Goal: Transaction & Acquisition: Purchase product/service

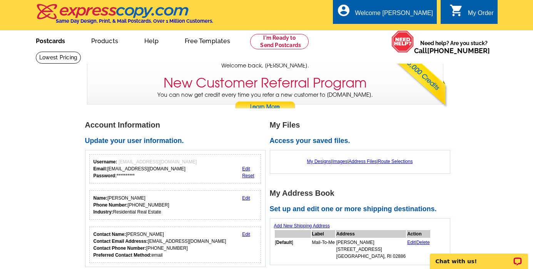
click at [53, 39] on link "Postcards" at bounding box center [50, 40] width 54 height 18
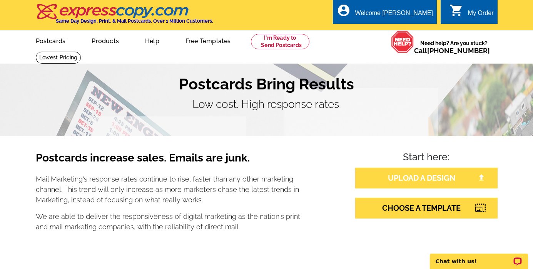
click at [408, 173] on link "UPLOAD A DESIGN" at bounding box center [427, 178] width 143 height 21
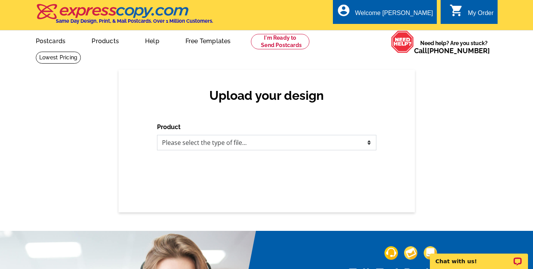
click at [247, 144] on select "Please select the type of file... Postcards Business Cards Letters and flyers G…" at bounding box center [267, 142] width 220 height 15
select select "1"
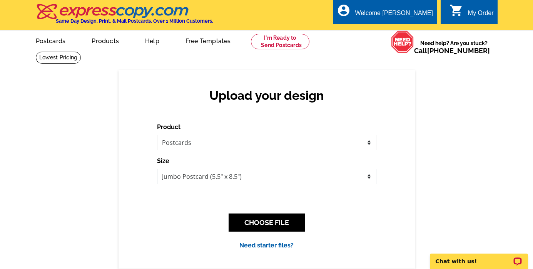
click at [235, 178] on select "Jumbo Postcard (5.5" x 8.5") Regular Postcard (4.25" x 5.6") Panoramic Postcard…" at bounding box center [267, 176] width 220 height 15
select select "1"
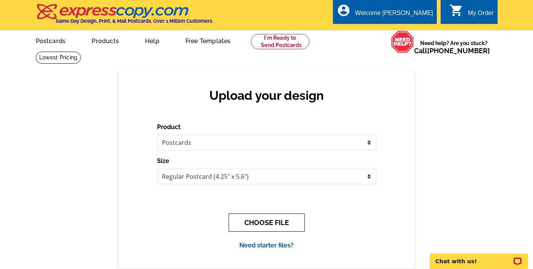
click at [274, 225] on button "CHOOSE FILE" at bounding box center [267, 222] width 76 height 18
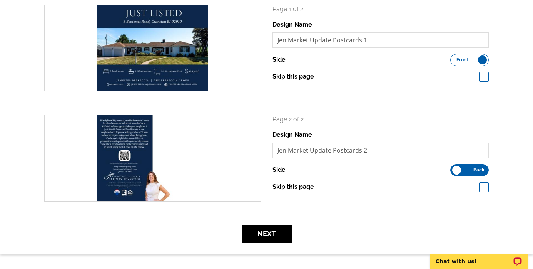
scroll to position [123, 0]
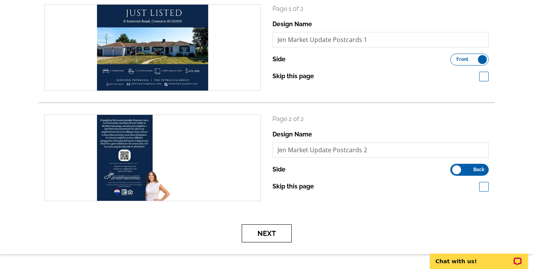
click at [267, 235] on button "Next" at bounding box center [267, 233] width 50 height 18
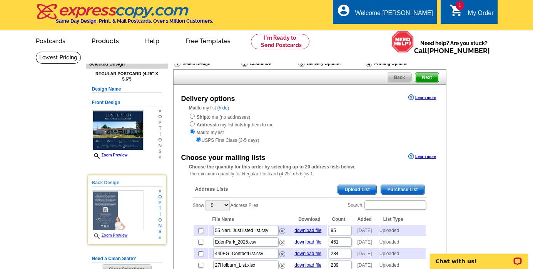
click at [122, 233] on link "Zoom Preview" at bounding box center [110, 235] width 36 height 4
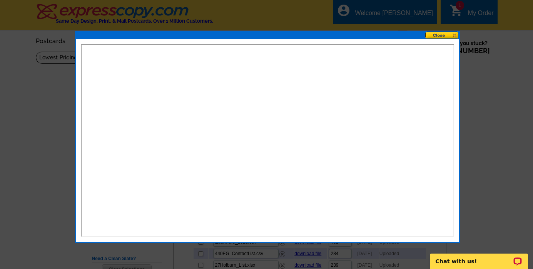
click at [440, 35] on button at bounding box center [443, 35] width 34 height 7
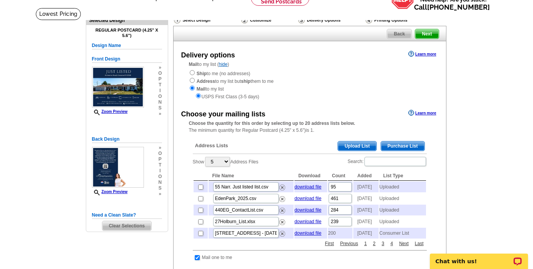
scroll to position [50, 0]
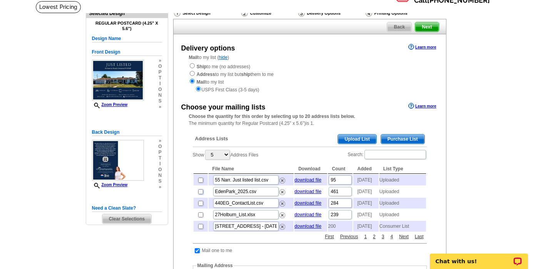
click at [200, 194] on input "checkbox" at bounding box center [200, 191] width 5 height 5
checkbox input "true"
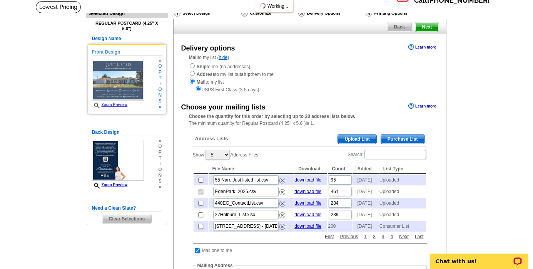
click at [117, 103] on link "Zoom Preview" at bounding box center [110, 104] width 36 height 4
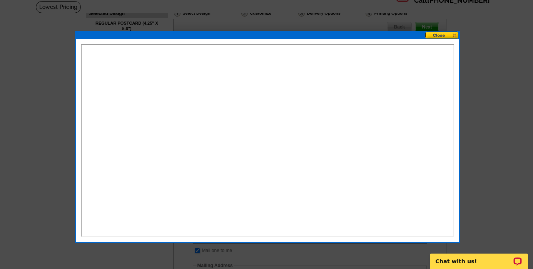
click at [433, 34] on button at bounding box center [443, 35] width 34 height 7
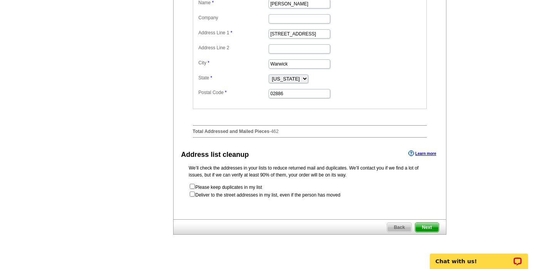
scroll to position [345, 0]
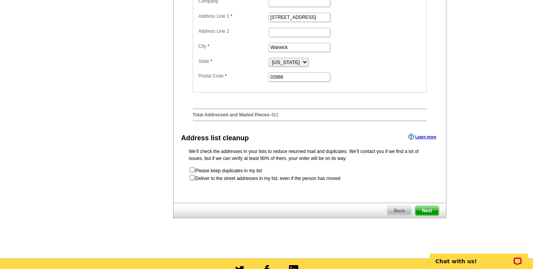
click at [192, 180] on input "checkbox" at bounding box center [192, 177] width 5 height 5
checkbox input "true"
radio input "true"
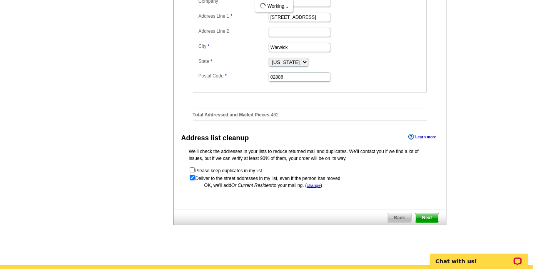
scroll to position [0, 0]
click at [431, 222] on span "Next" at bounding box center [427, 217] width 23 height 9
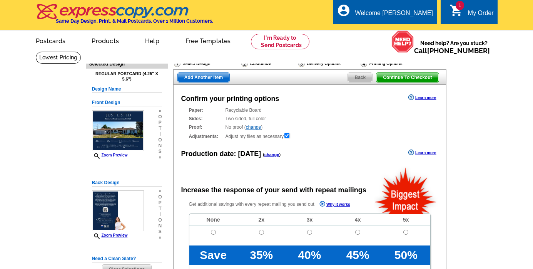
radio input "false"
click at [215, 231] on input "radio" at bounding box center [213, 232] width 5 height 5
radio input "true"
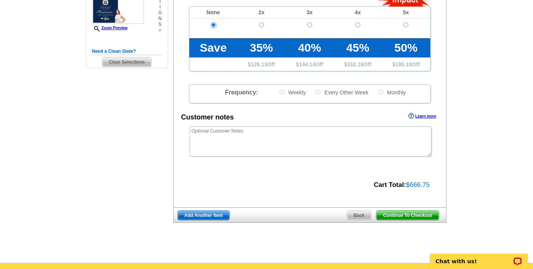
scroll to position [317, 0]
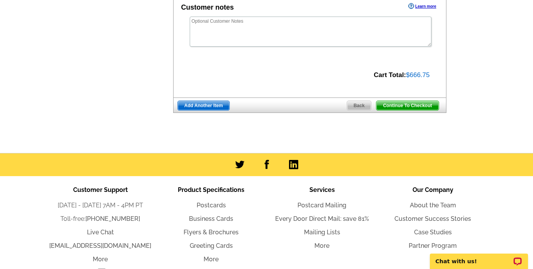
click at [418, 107] on span "Continue To Checkout" at bounding box center [408, 105] width 62 height 9
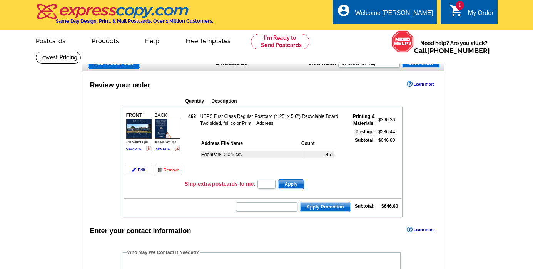
click at [269, 166] on div "EdenPark_2025.csv 461" at bounding box center [272, 162] width 144 height 28
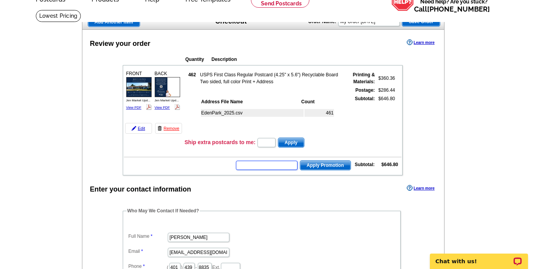
click at [277, 164] on input "text" at bounding box center [267, 165] width 62 height 9
type input "HURRY"
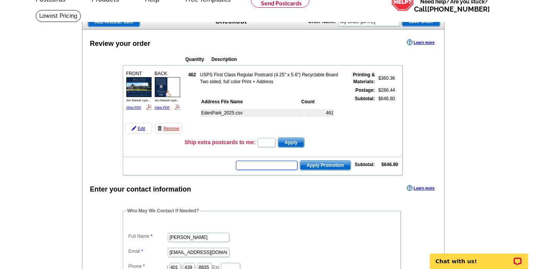
click at [270, 166] on input "text" at bounding box center [267, 165] width 62 height 9
type input "HURRY40"
click at [325, 163] on span "Apply Promotion" at bounding box center [325, 165] width 50 height 9
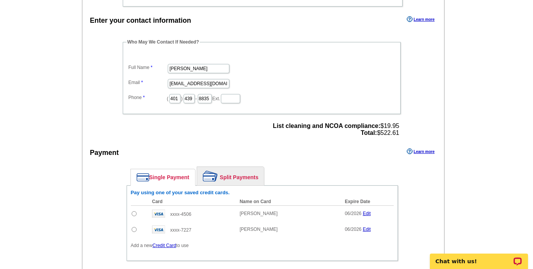
scroll to position [235, 0]
click at [135, 215] on input "radio" at bounding box center [134, 213] width 5 height 5
radio input "true"
click at [110, 217] on div "Single Payment Split Payments Pay using one of your saved credit cards. Card Na…" at bounding box center [262, 215] width 310 height 106
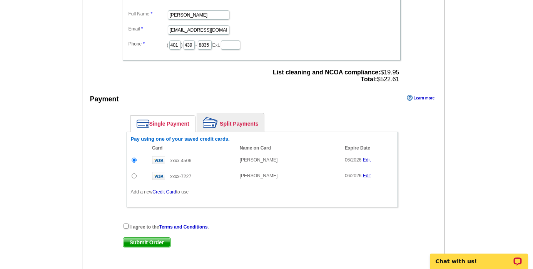
scroll to position [289, 0]
click at [125, 227] on input "checkbox" at bounding box center [126, 225] width 5 height 5
checkbox input "true"
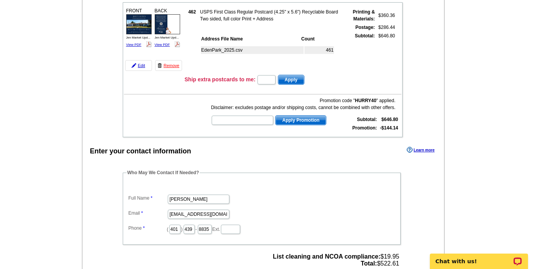
scroll to position [60, 0]
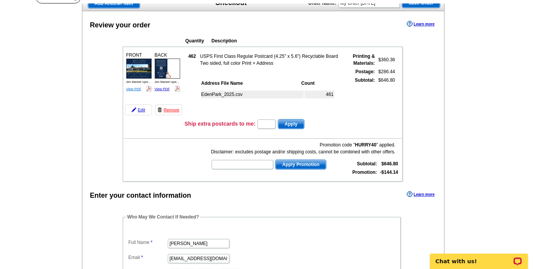
click at [133, 88] on link "View PDF" at bounding box center [133, 89] width 15 height 4
click at [162, 90] on link "View PDF" at bounding box center [162, 89] width 15 height 4
click at [462, 170] on main "Add Another Item Checkout Order Name: My Order [DATE] Save Order Review your or…" at bounding box center [266, 258] width 533 height 535
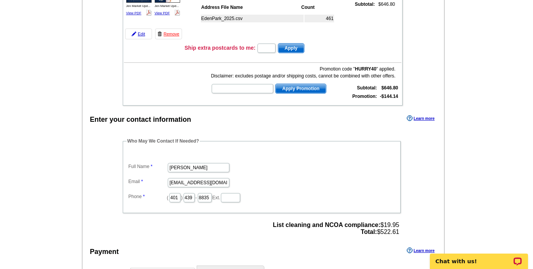
scroll to position [326, 0]
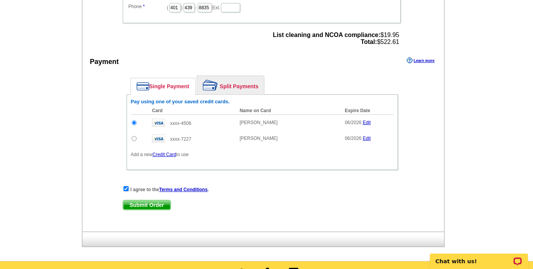
click at [158, 205] on span "Submit Order" at bounding box center [146, 204] width 47 height 9
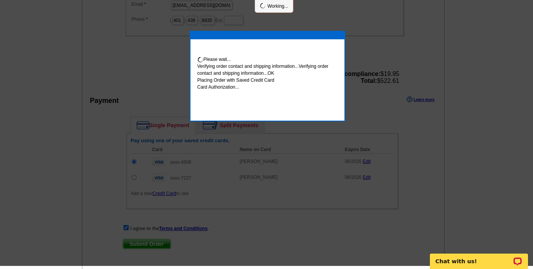
scroll to position [323, 0]
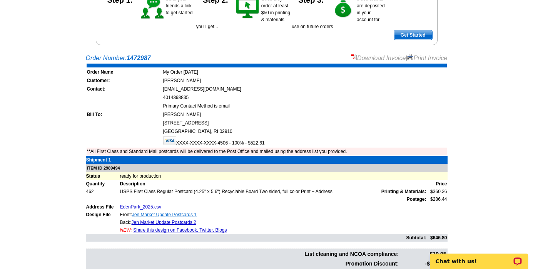
click at [164, 215] on link "Jen Market Update Postcards 1" at bounding box center [164, 214] width 65 height 5
click at [148, 222] on link "Jen Market Update Postcards 2" at bounding box center [164, 222] width 65 height 5
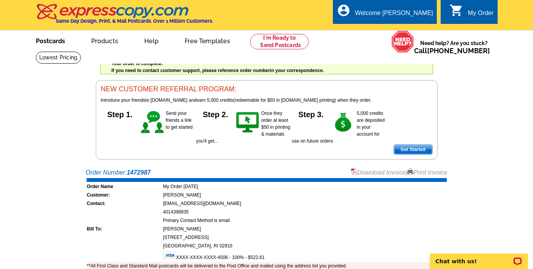
click at [49, 40] on link "Postcards" at bounding box center [50, 40] width 54 height 18
